Goal: Register for event/course

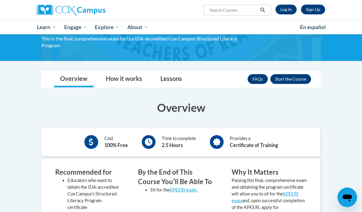
scroll to position [73, 0]
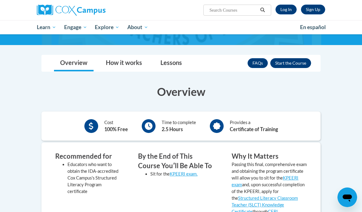
click at [295, 65] on button "Enroll" at bounding box center [290, 63] width 41 height 10
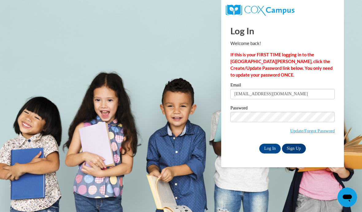
type input "livstringer09@gmail.com"
click at [270, 148] on input "Log In" at bounding box center [269, 149] width 21 height 10
click at [265, 150] on input "Log In" at bounding box center [269, 149] width 21 height 10
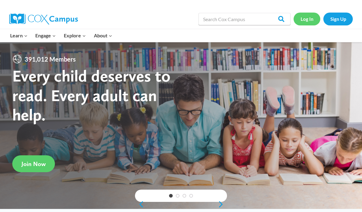
click at [307, 19] on link "Log In" at bounding box center [307, 19] width 27 height 13
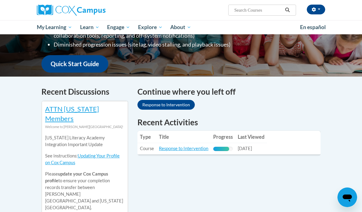
scroll to position [153, 0]
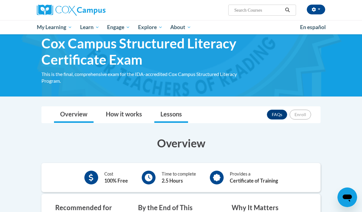
scroll to position [17, 0]
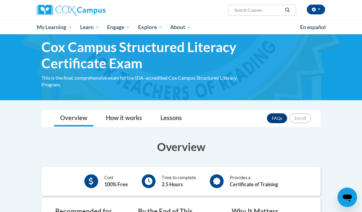
click at [271, 118] on link "FAQs" at bounding box center [277, 118] width 20 height 10
click at [133, 116] on link "How it works" at bounding box center [124, 118] width 48 height 16
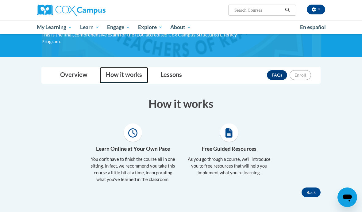
scroll to position [48, 0]
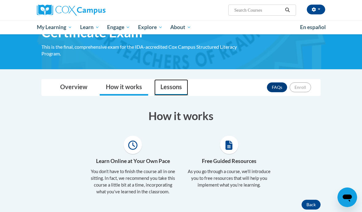
click at [163, 88] on link "Lessons" at bounding box center [171, 87] width 34 height 16
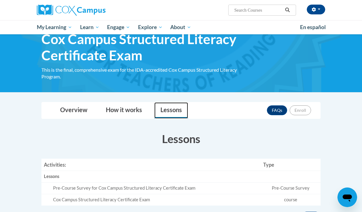
scroll to position [0, 0]
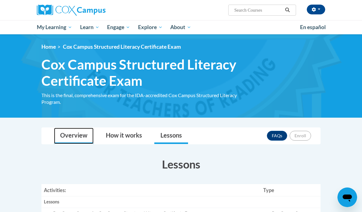
click at [72, 129] on link "Overview" at bounding box center [74, 136] width 40 height 16
